Goal: Obtain resource: Download file/media

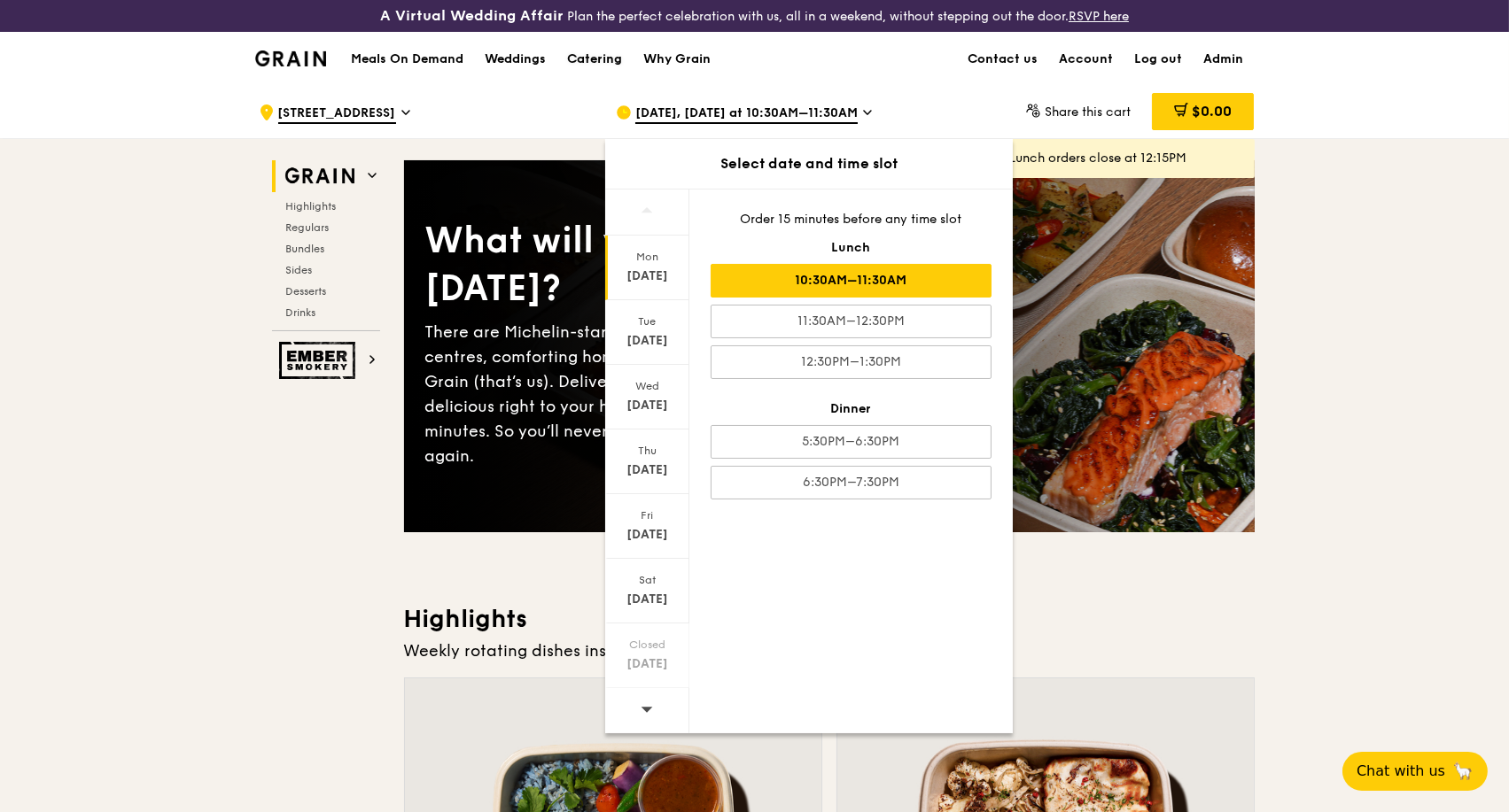
click at [588, 67] on div "Catering" at bounding box center [594, 59] width 55 height 53
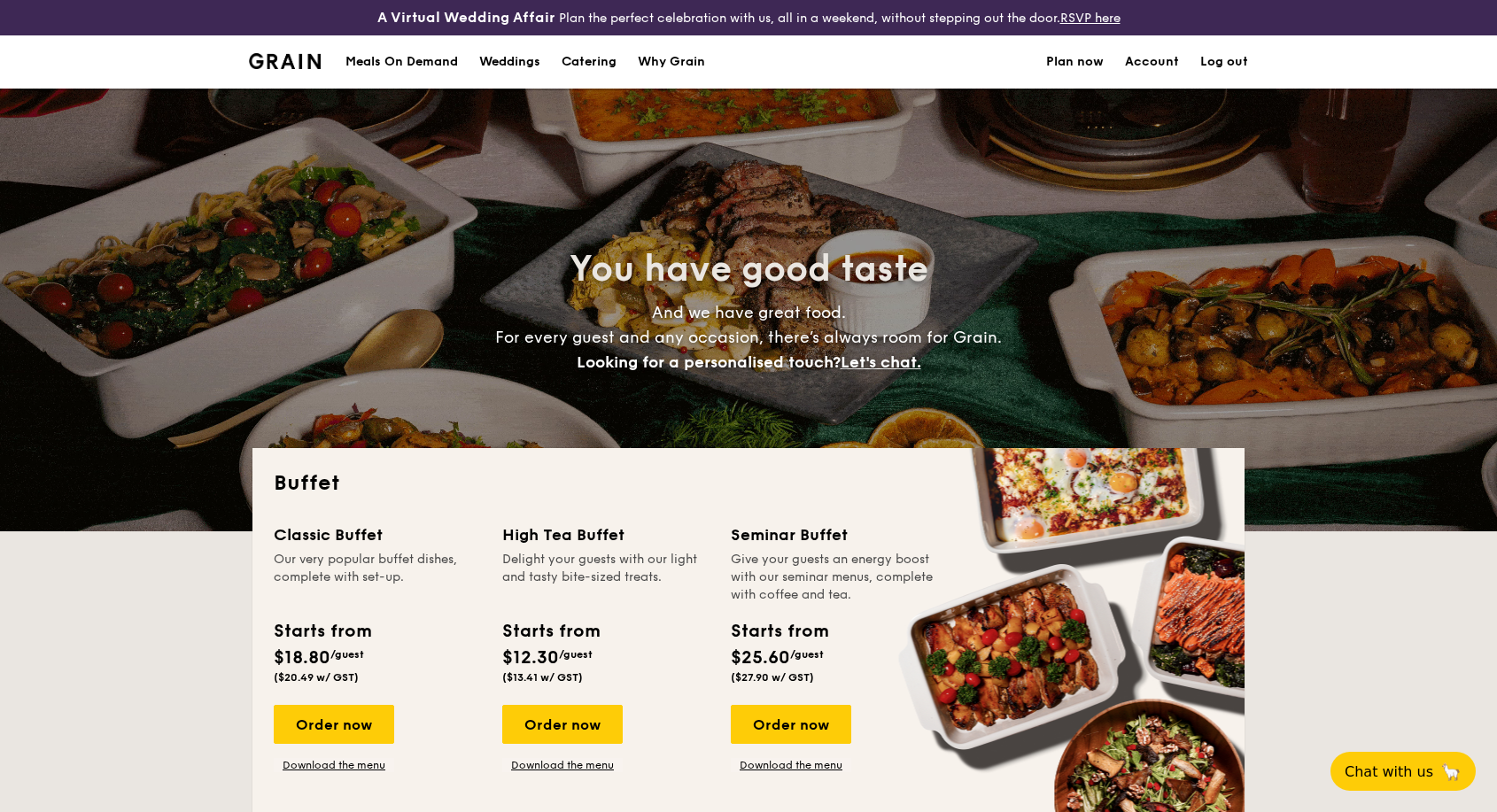
select select
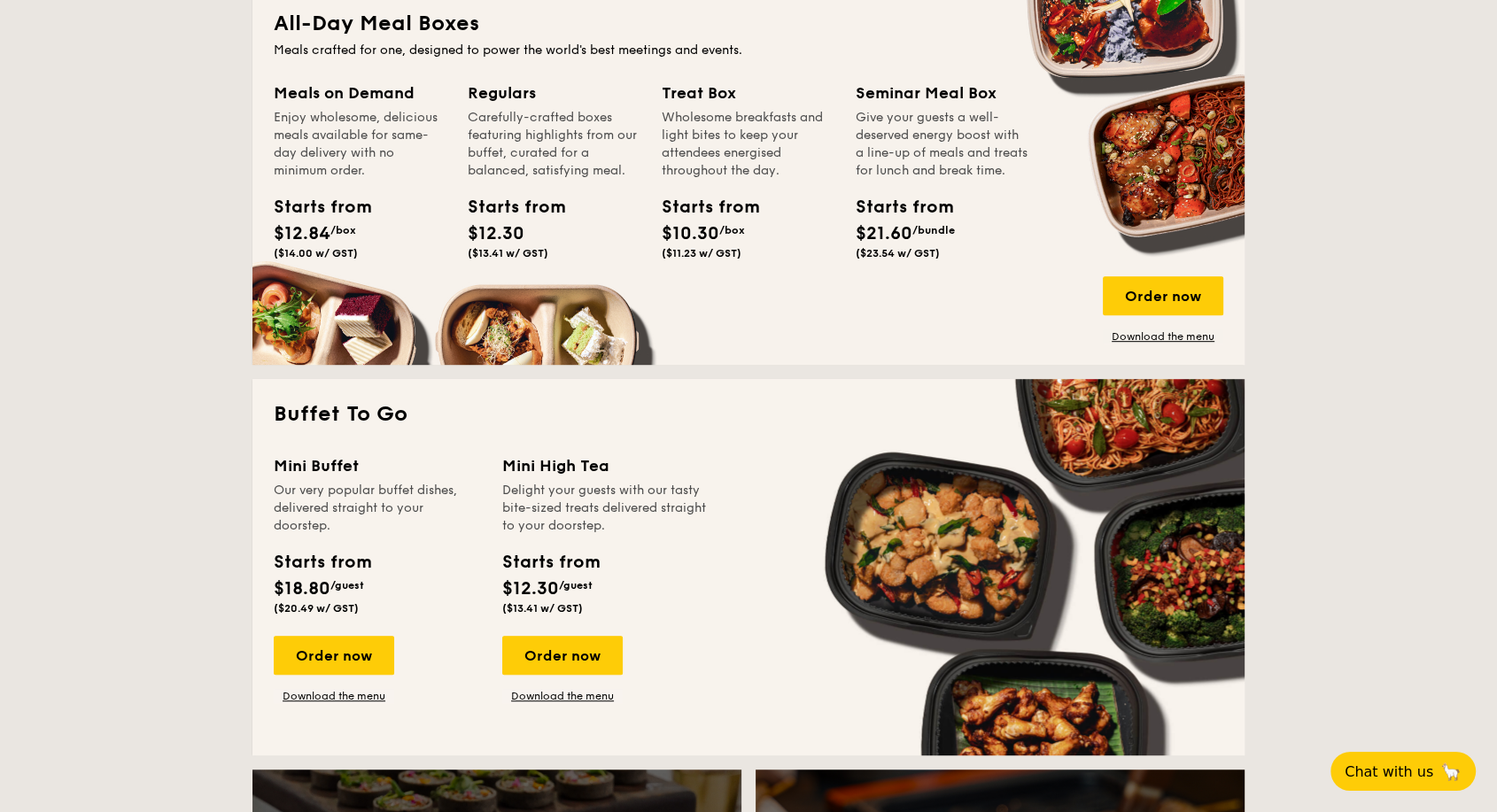
scroll to position [886, 0]
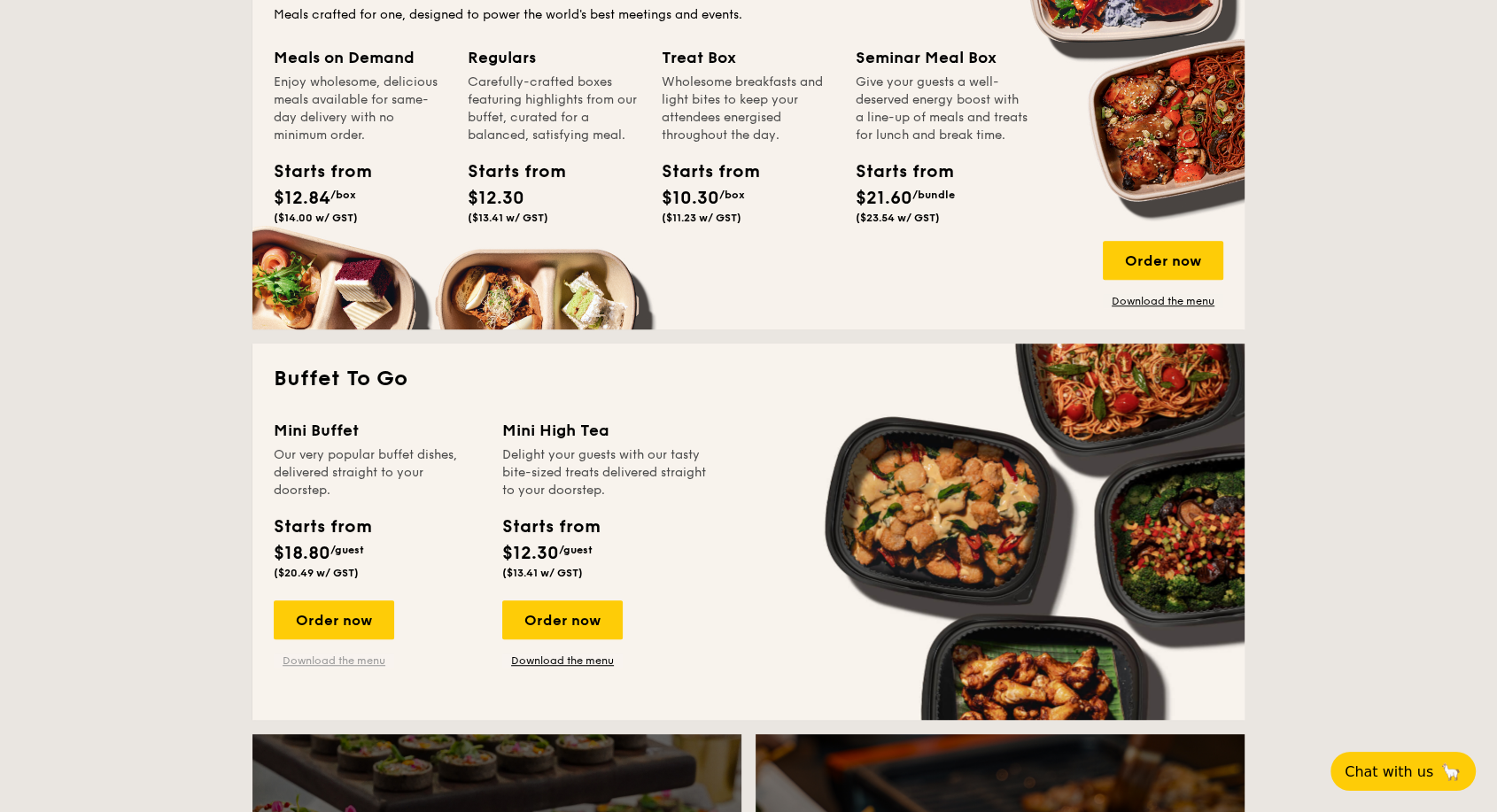
click at [319, 661] on link "Download the menu" at bounding box center [333, 660] width 120 height 14
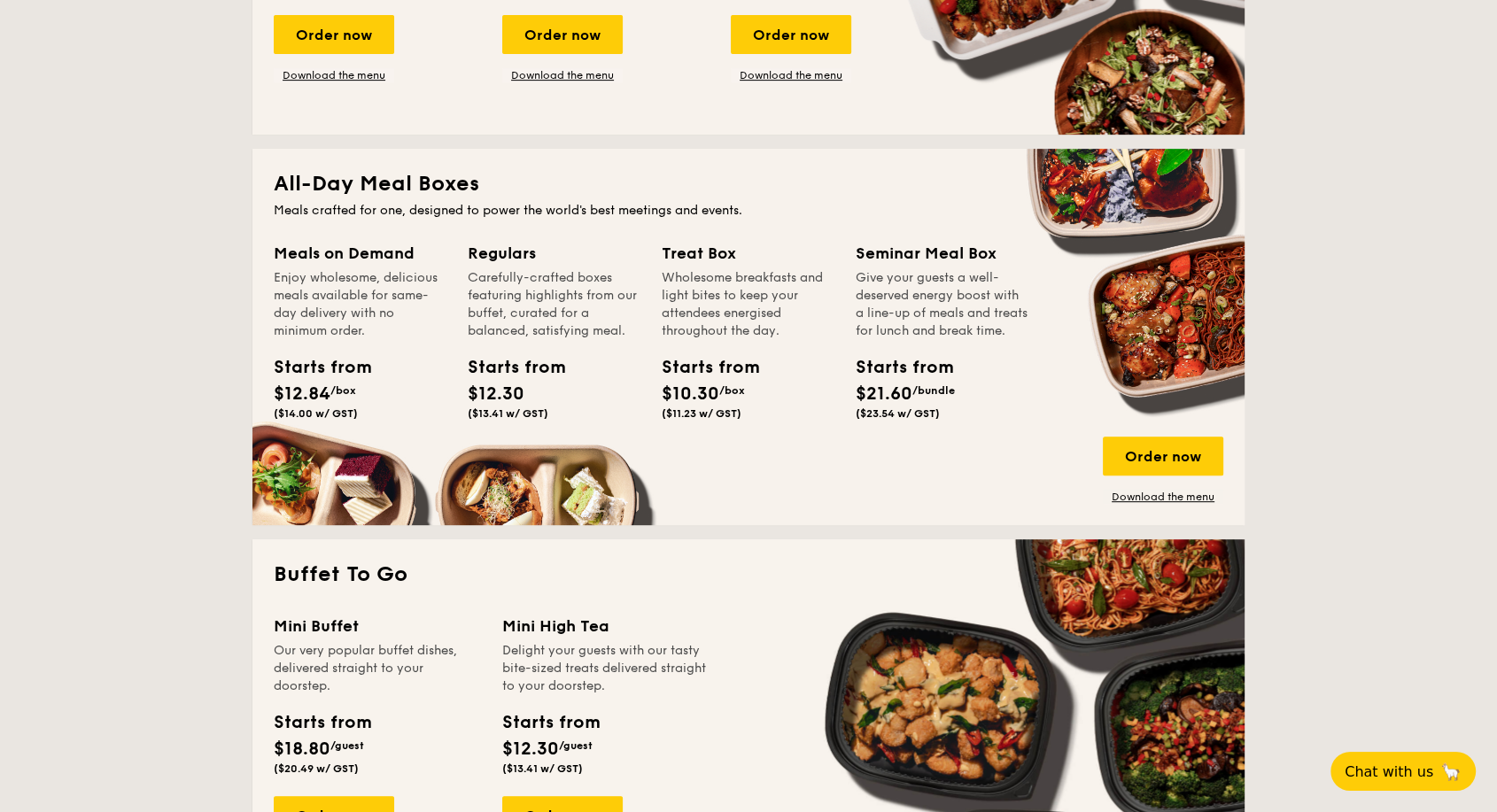
scroll to position [688, 0]
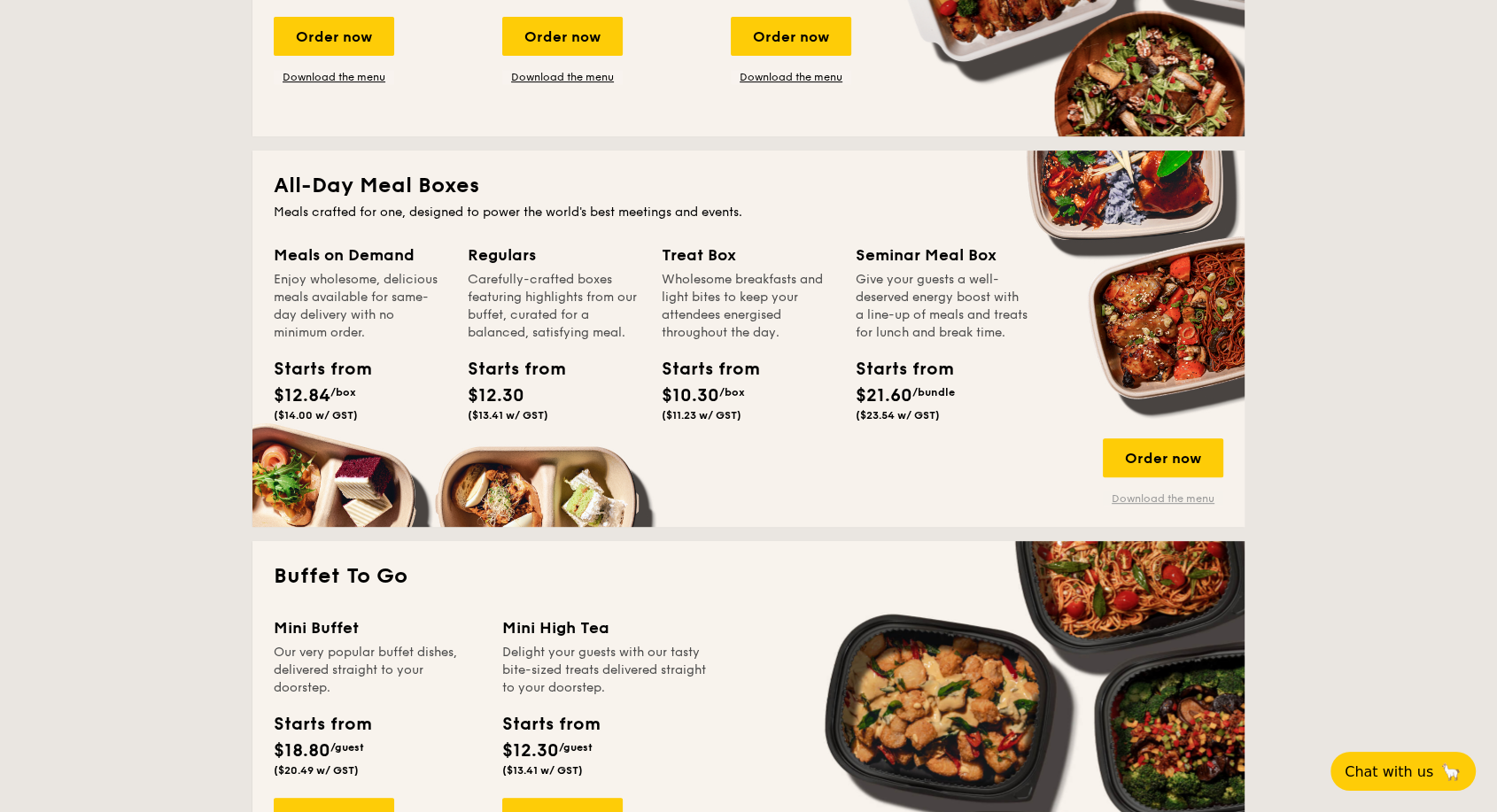
click at [1130, 501] on link "Download the menu" at bounding box center [1163, 498] width 120 height 14
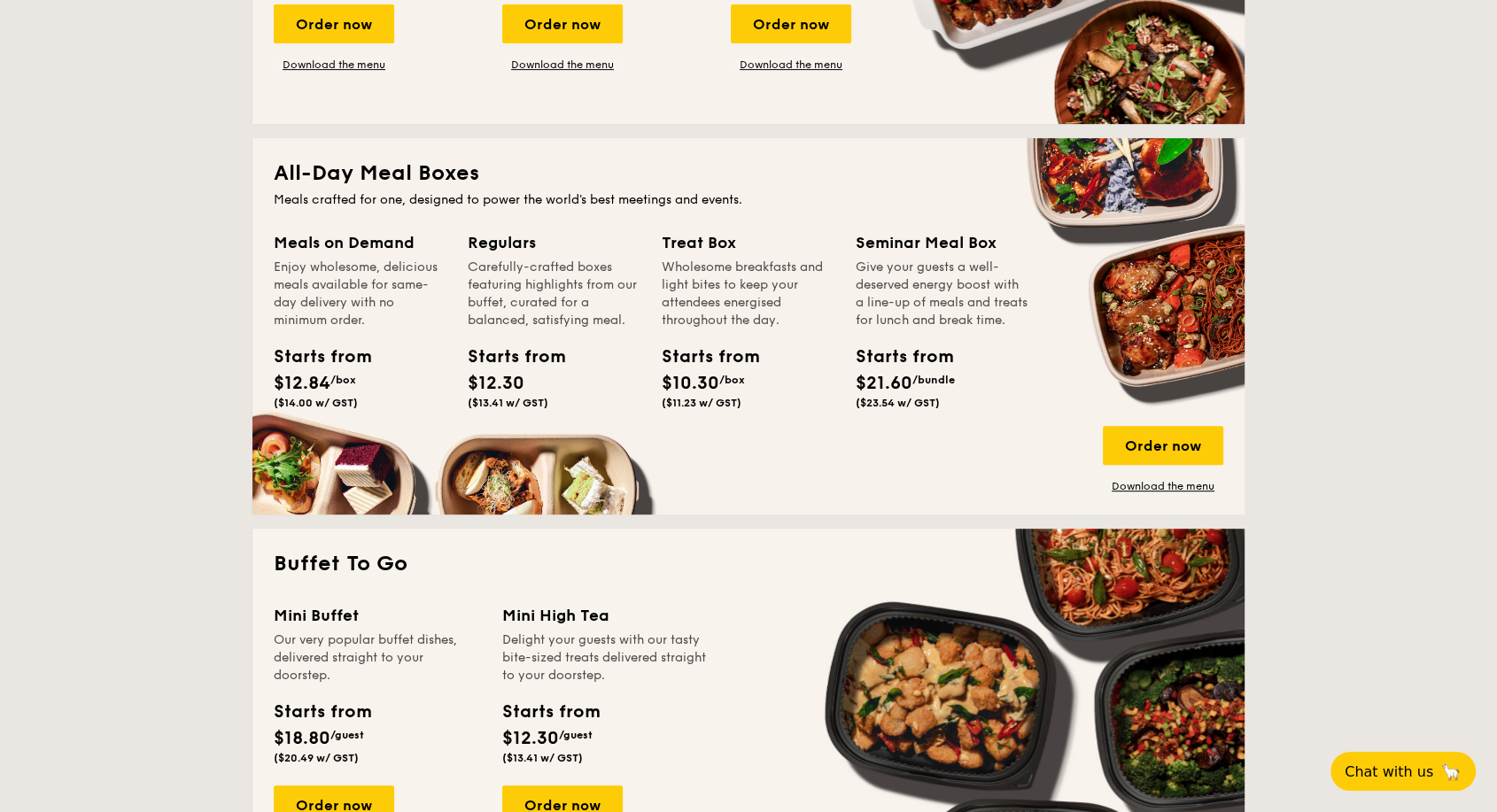
scroll to position [984, 0]
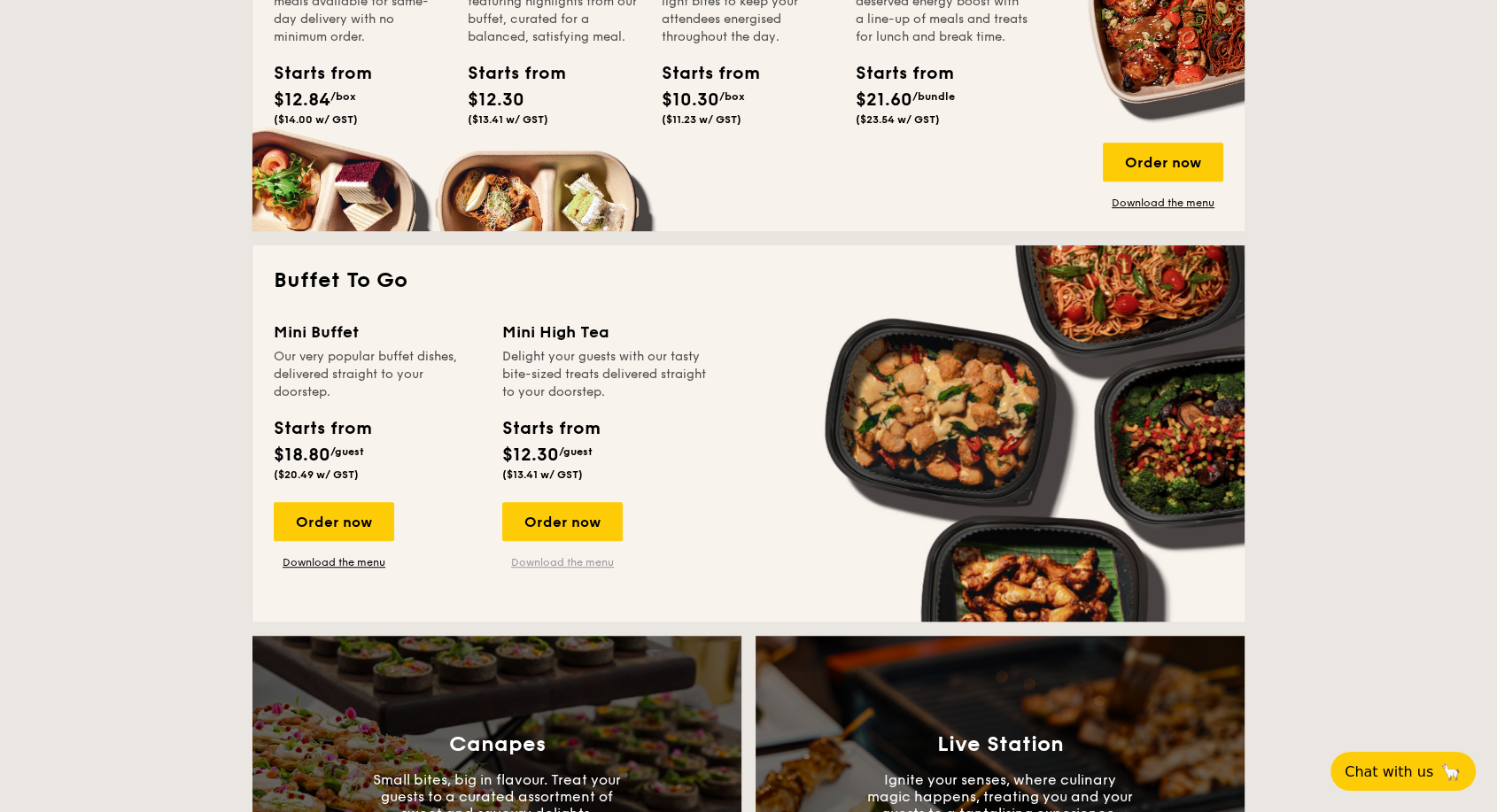
click at [544, 563] on link "Download the menu" at bounding box center [562, 562] width 120 height 14
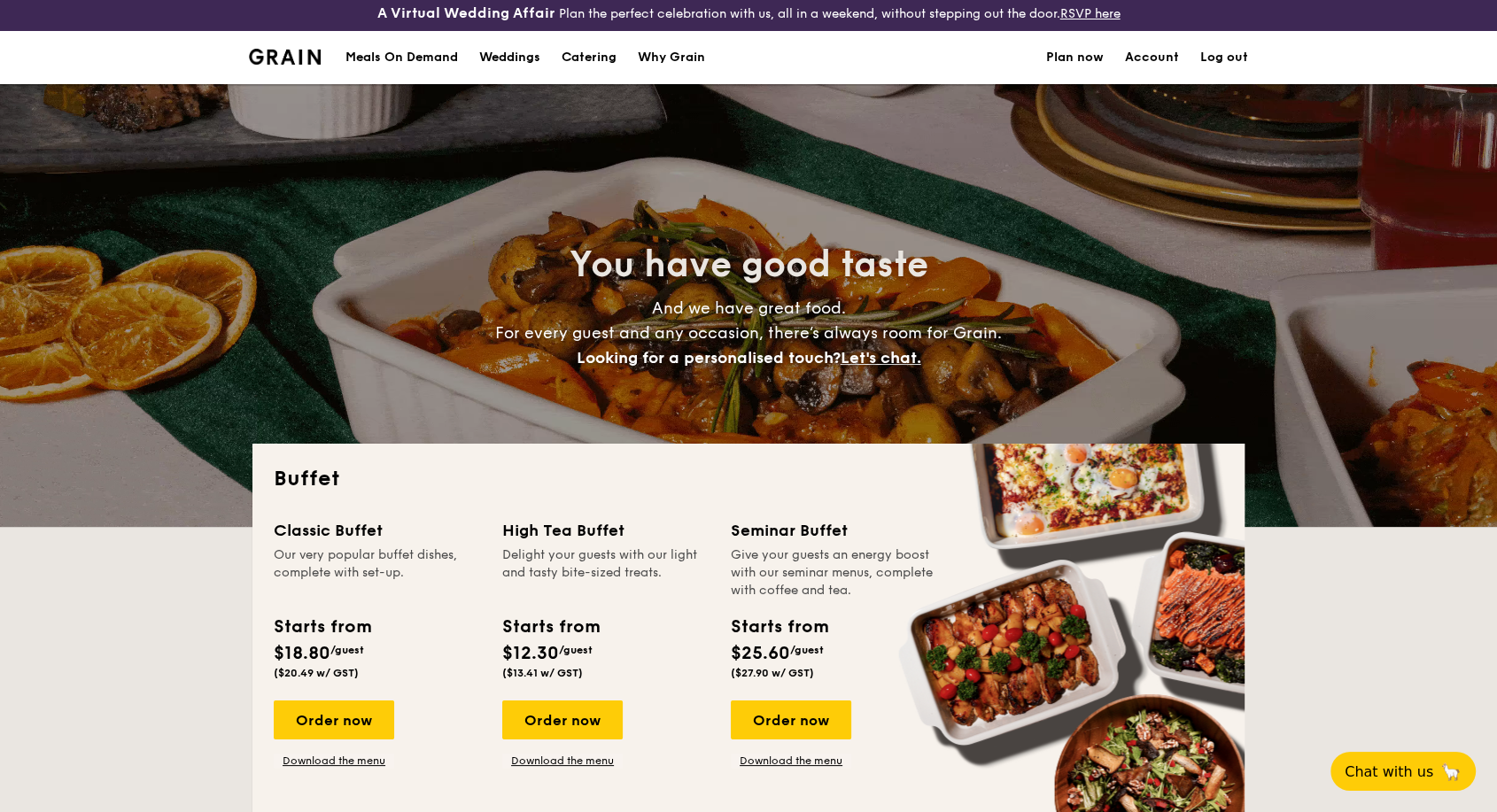
scroll to position [0, 0]
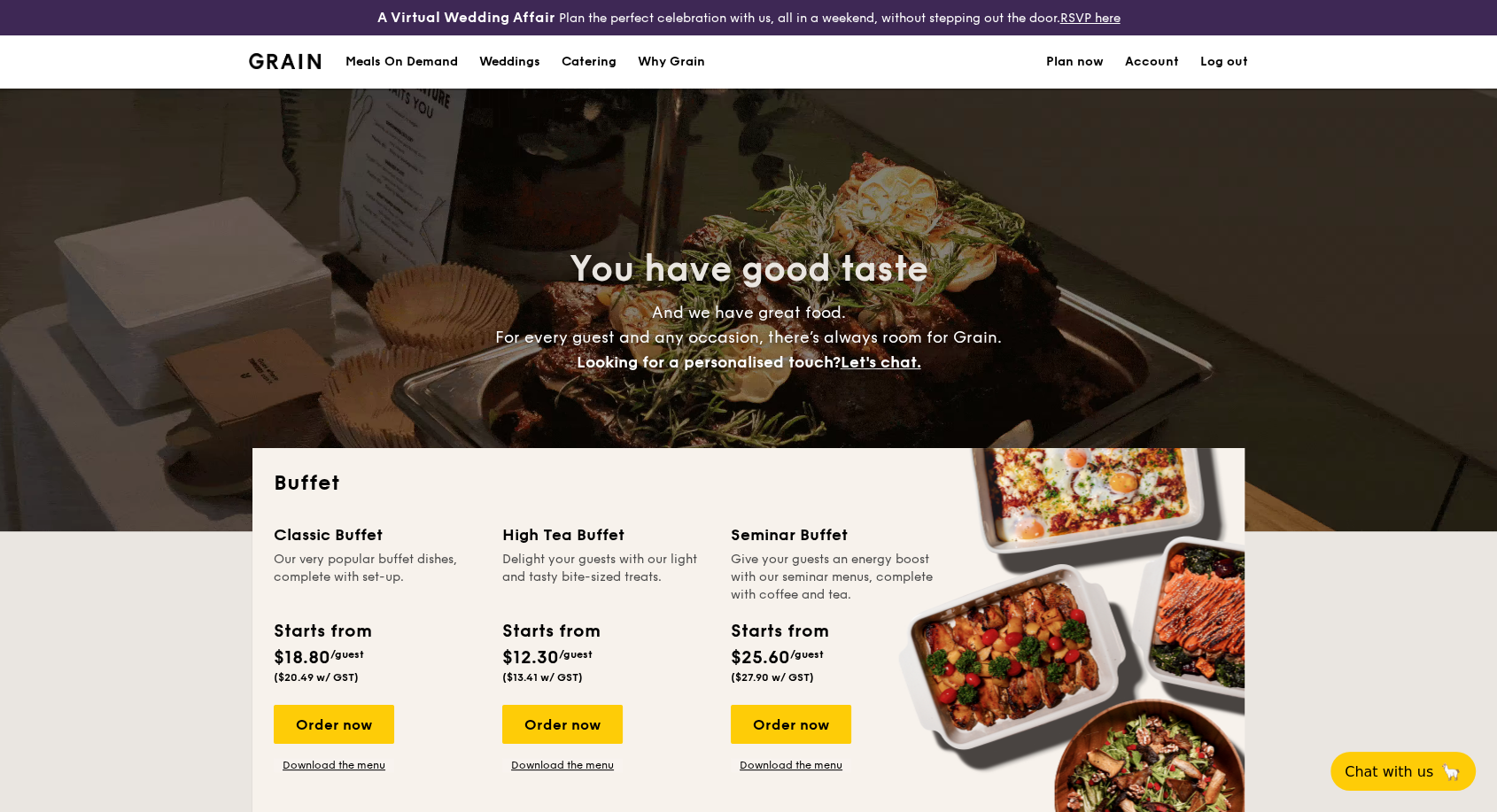
click at [443, 61] on div "Meals On Demand" at bounding box center [401, 62] width 113 height 53
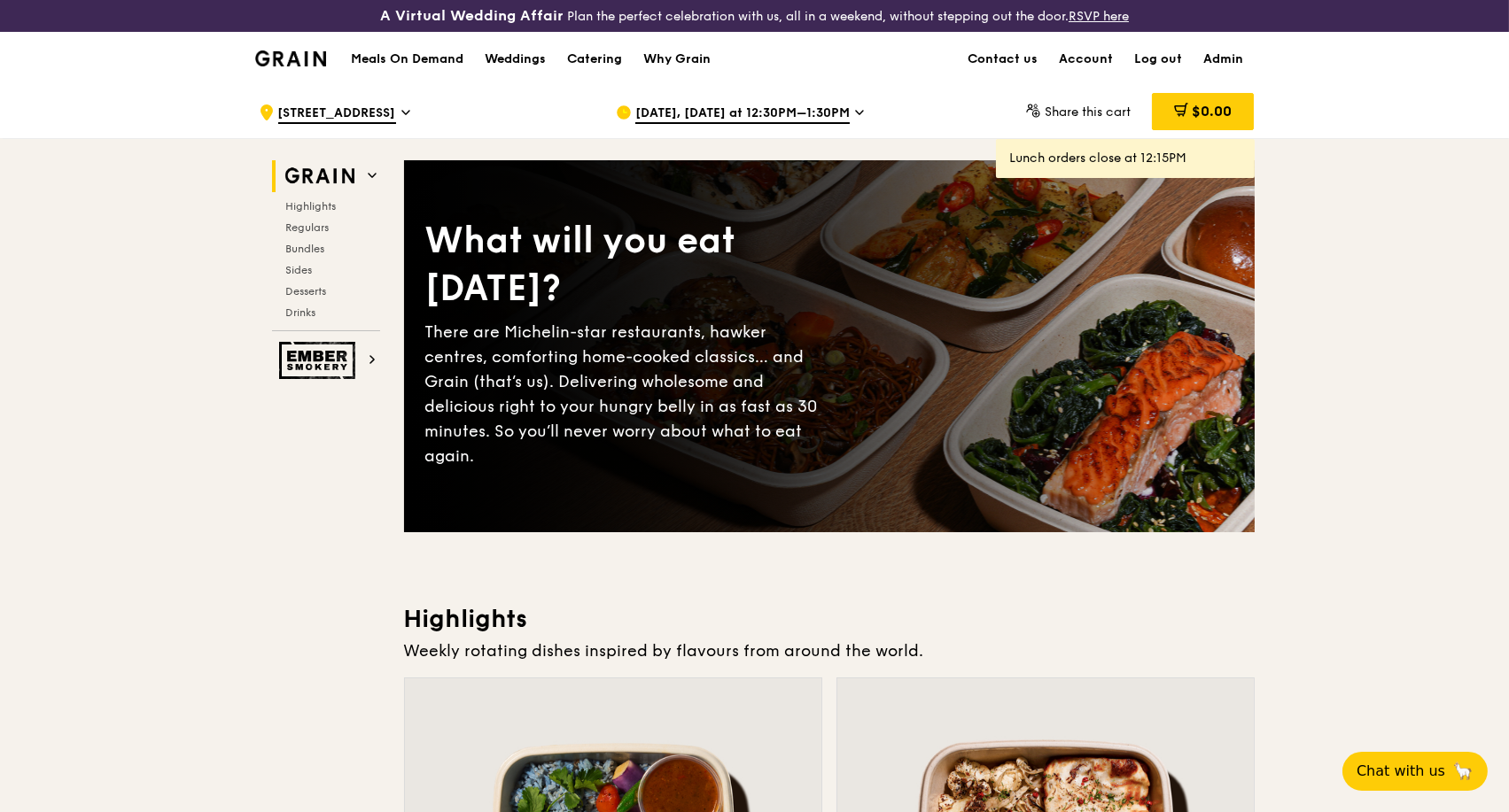
click at [816, 107] on span "Sep 29, Today at 12:30PM–1:30PM" at bounding box center [742, 114] width 215 height 20
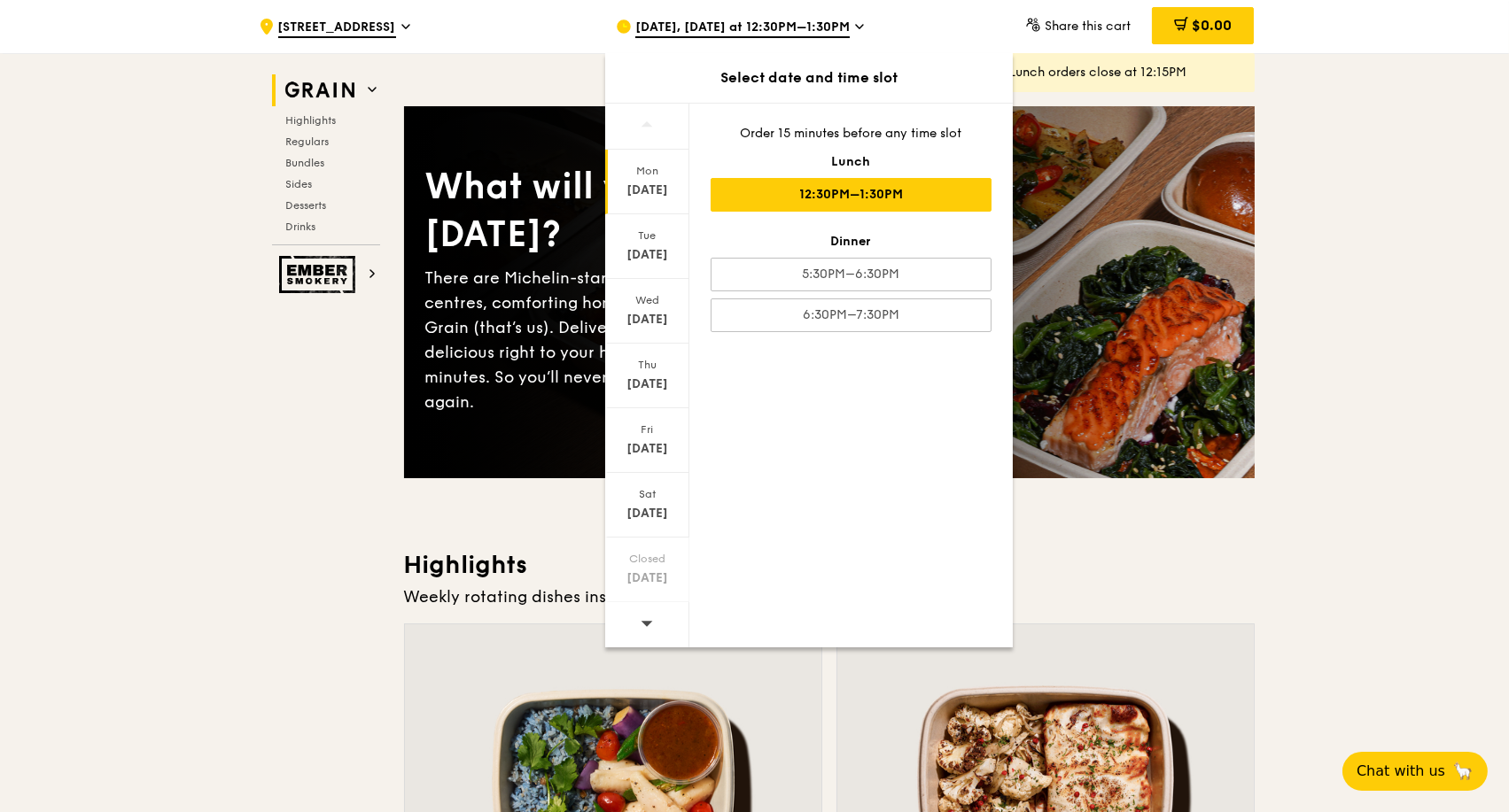
scroll to position [98, 0]
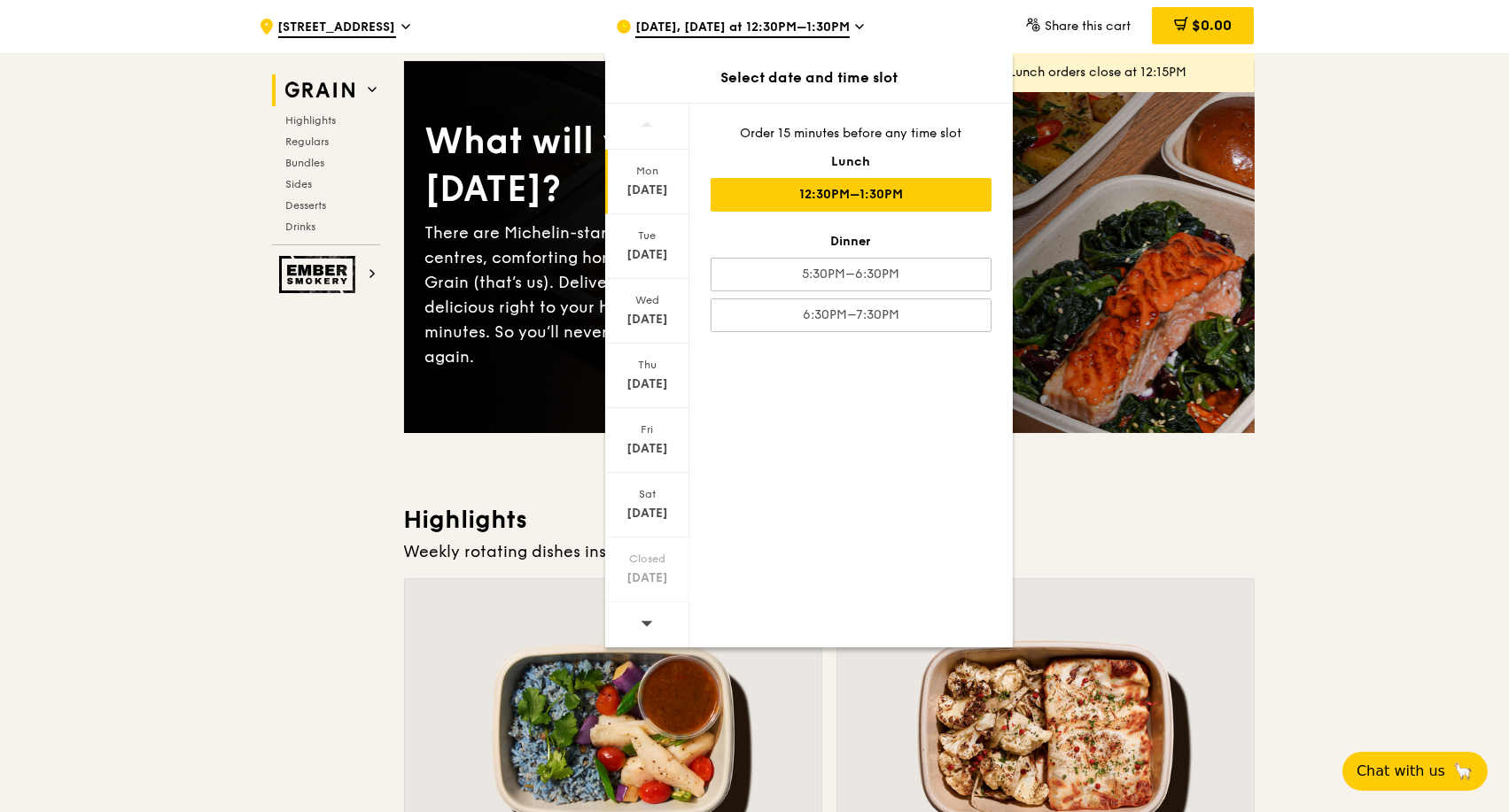
click at [642, 630] on span at bounding box center [646, 623] width 12 height 42
click at [642, 629] on span at bounding box center [646, 623] width 12 height 42
